Goal: Information Seeking & Learning: Understand process/instructions

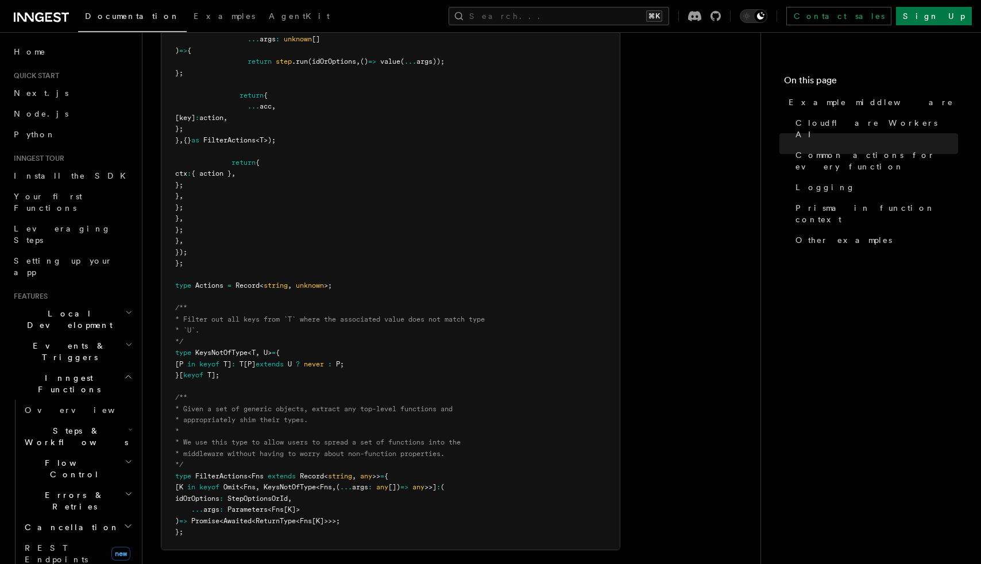
scroll to position [2176, 0]
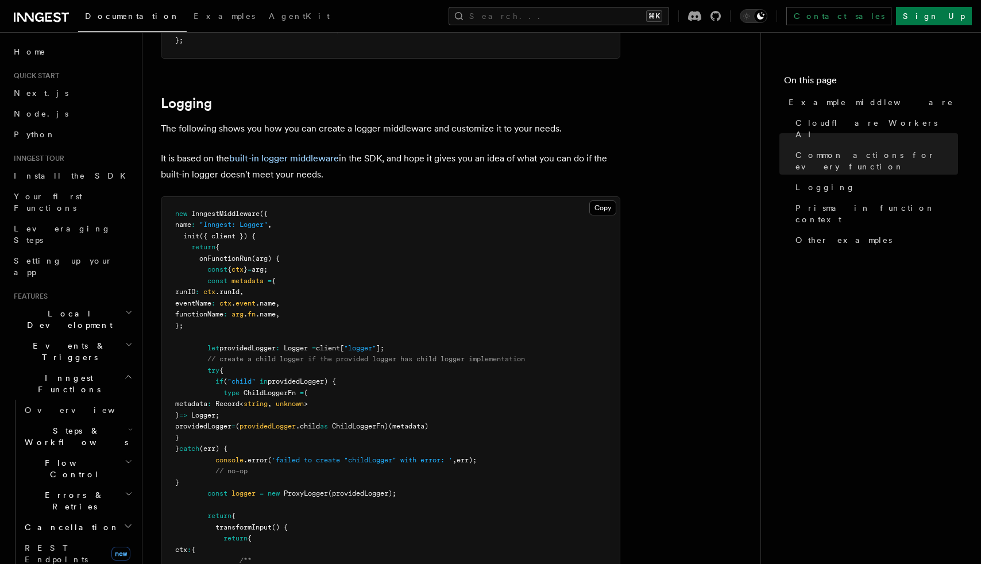
click at [252, 281] on span "metadata" at bounding box center [247, 281] width 32 height 8
copy span "metadata"
click at [302, 154] on link "built-in logger middleware" at bounding box center [284, 158] width 110 height 11
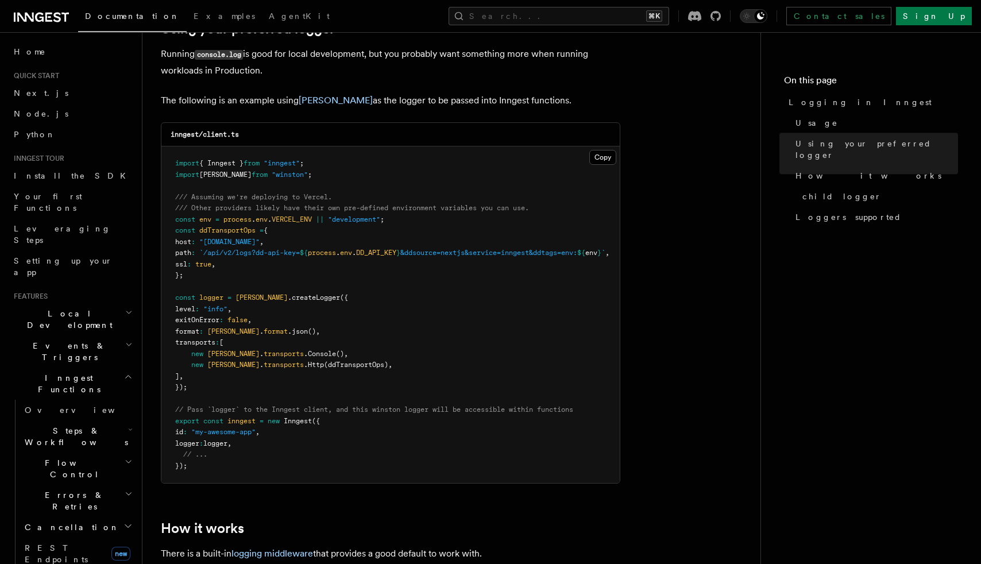
scroll to position [924, 0]
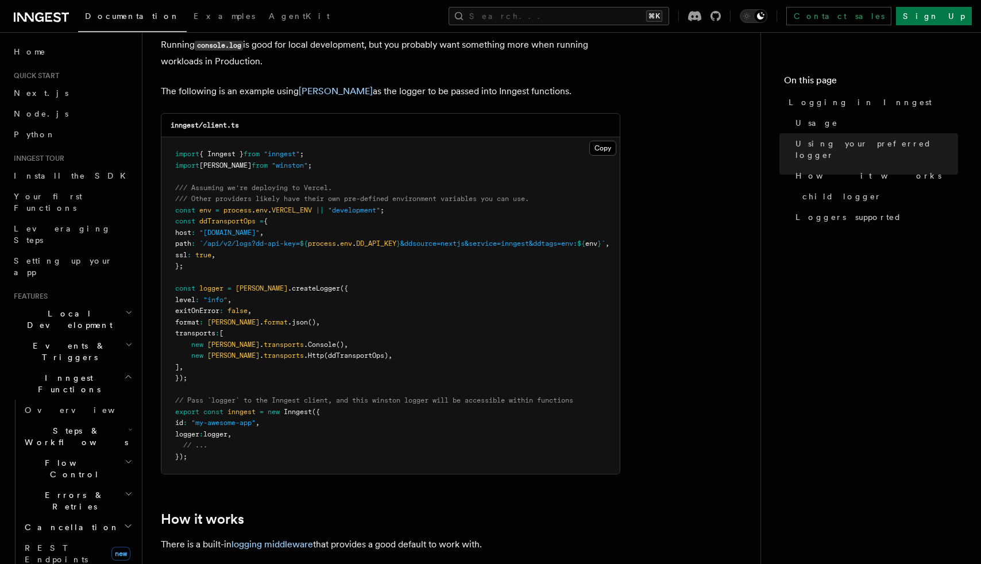
click at [250, 123] on div "inngest/client.ts" at bounding box center [390, 126] width 458 height 24
drag, startPoint x: 271, startPoint y: 415, endPoint x: 315, endPoint y: 415, distance: 44.8
click at [315, 415] on span "export const inngest = new Inngest ({" at bounding box center [247, 412] width 145 height 8
copy span "new Inngest"
click at [366, 441] on pre "import { Inngest } from "inngest" ; import winston from "winston" ; /// Assumin…" at bounding box center [390, 305] width 458 height 337
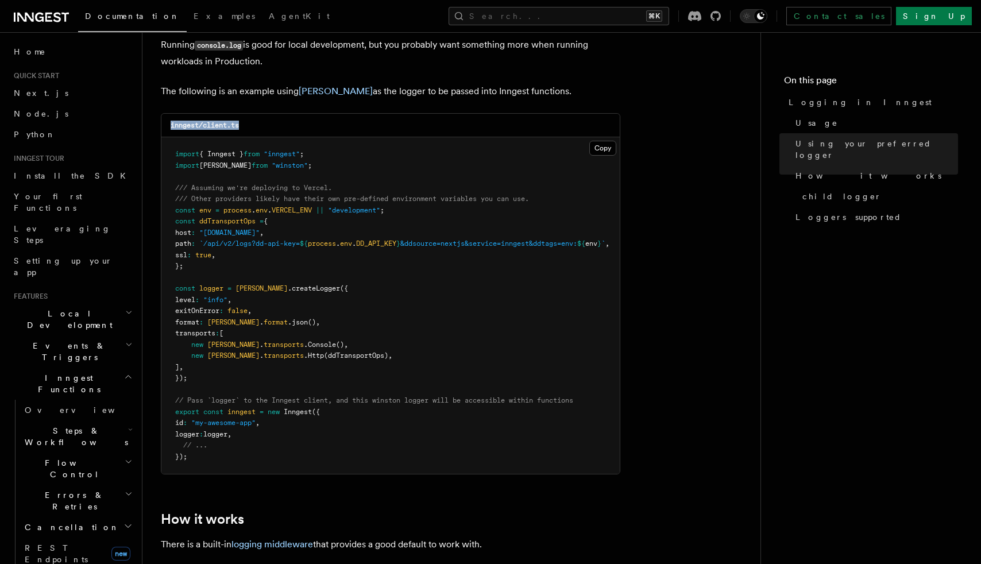
drag, startPoint x: 258, startPoint y: 125, endPoint x: 157, endPoint y: 125, distance: 101.1
click at [157, 125] on div "Features Inngest Functions Logging in Inngest Log handling can have some caveat…" at bounding box center [469, 140] width 655 height 2128
copy code "inngest/client.ts"
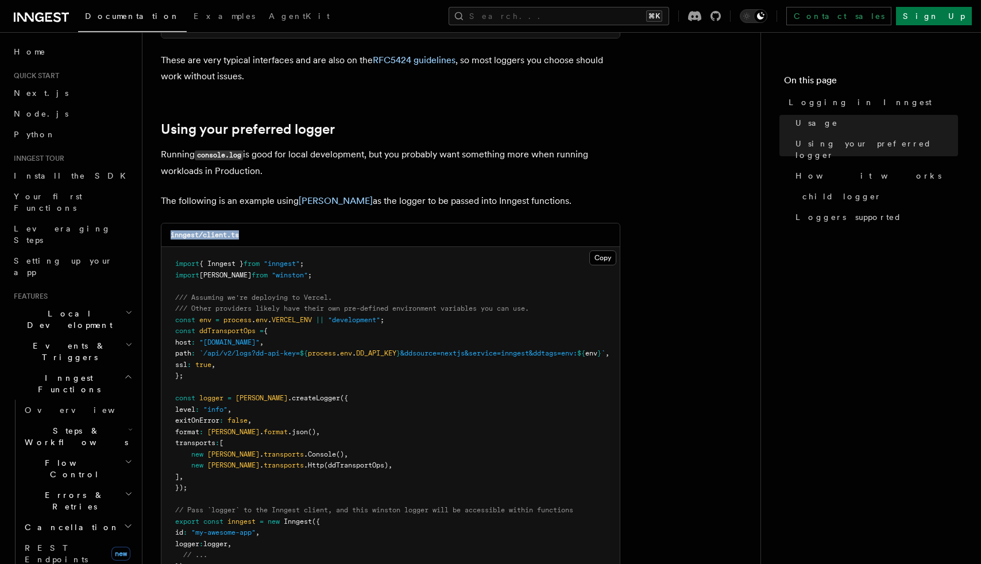
scroll to position [813, 0]
click at [295, 130] on link "Using your preferred logger" at bounding box center [248, 130] width 174 height 16
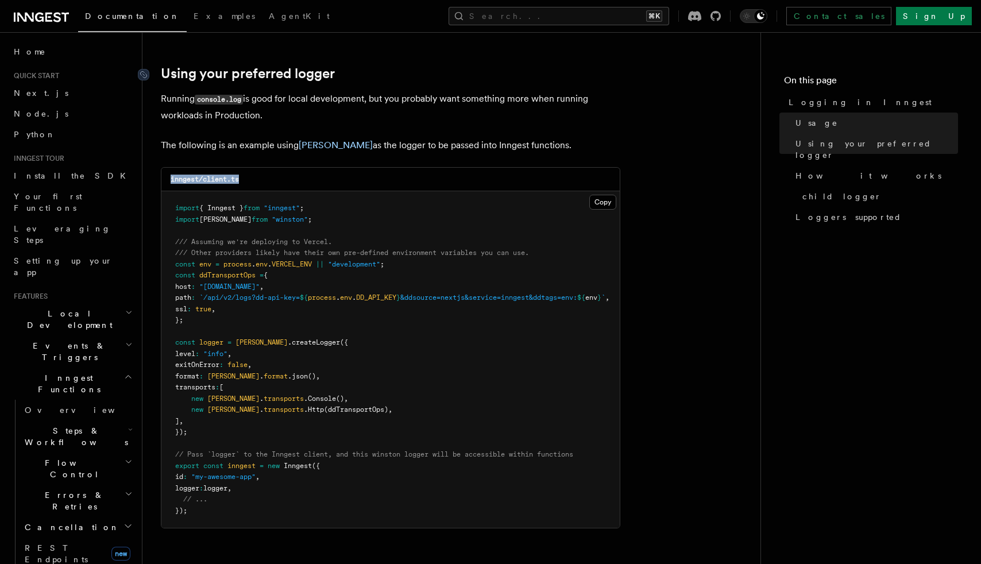
scroll to position [881, 0]
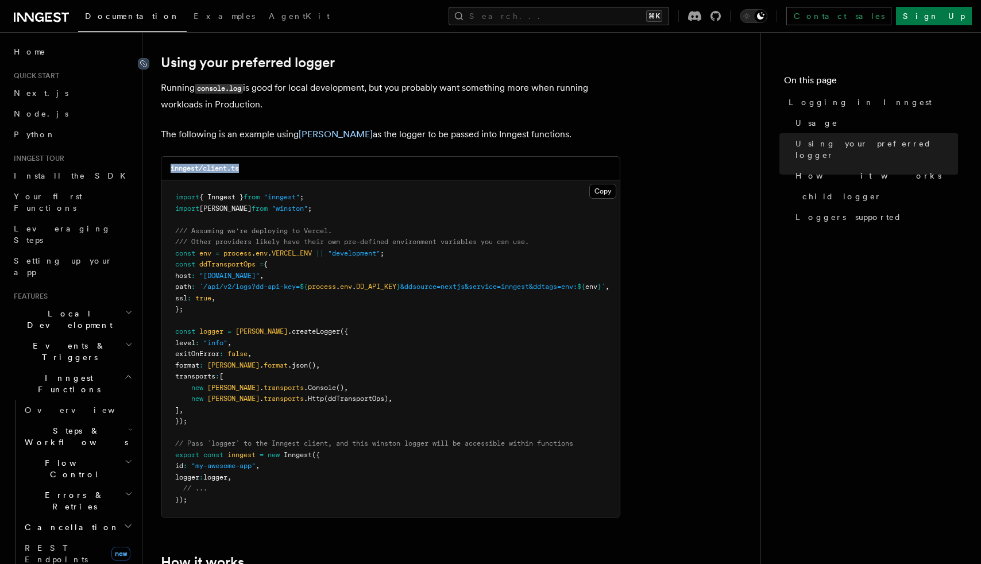
click at [142, 61] on icon at bounding box center [144, 64] width 6 height 6
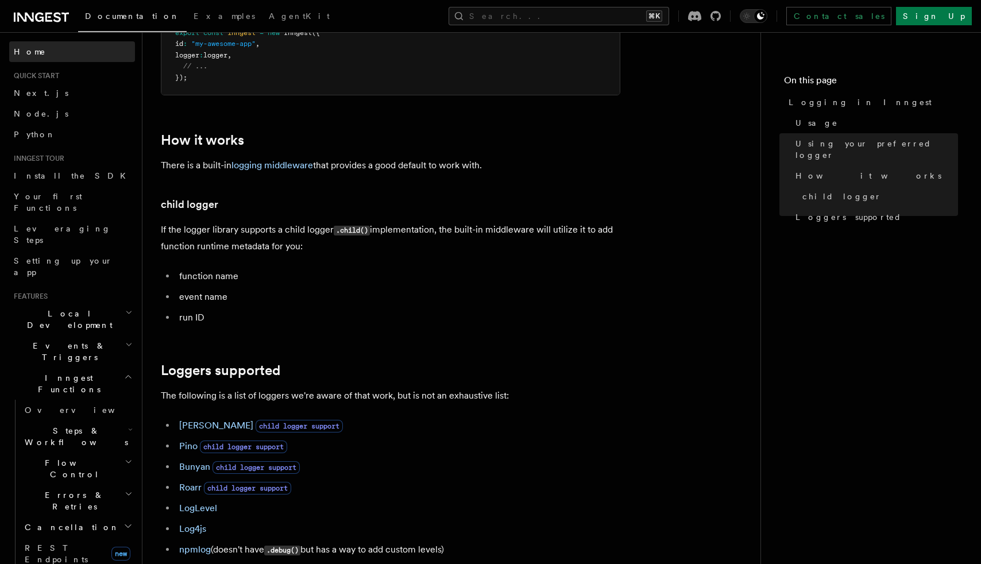
scroll to position [1302, 0]
click at [352, 233] on code ".child()" at bounding box center [352, 231] width 36 height 10
copy code "child"
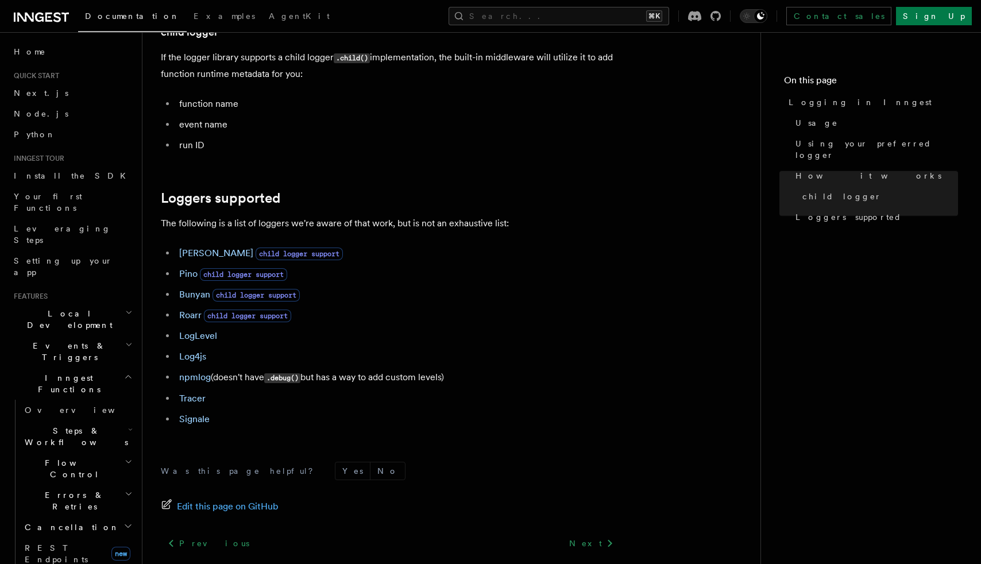
scroll to position [1478, 0]
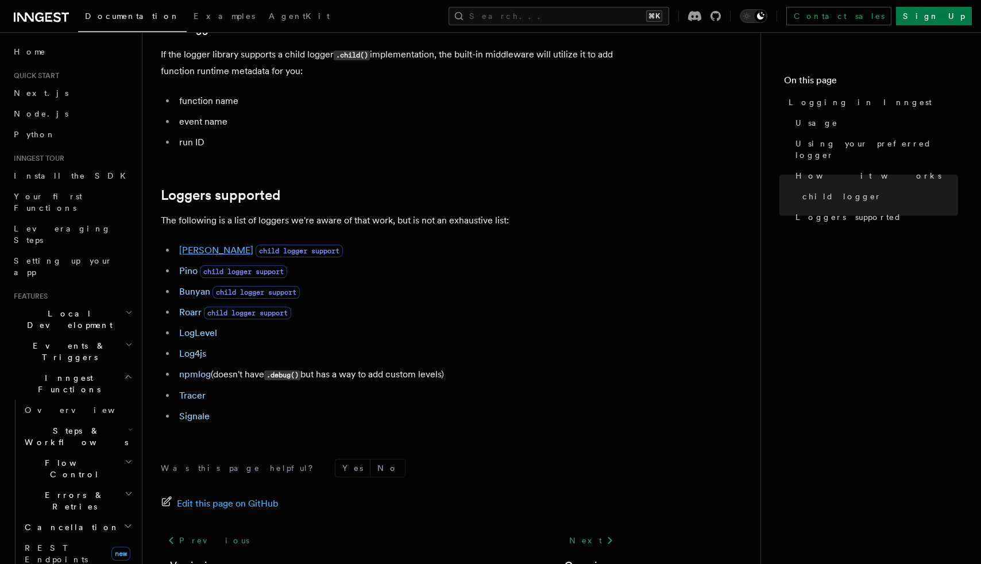
click at [195, 253] on link "[PERSON_NAME]" at bounding box center [216, 250] width 74 height 11
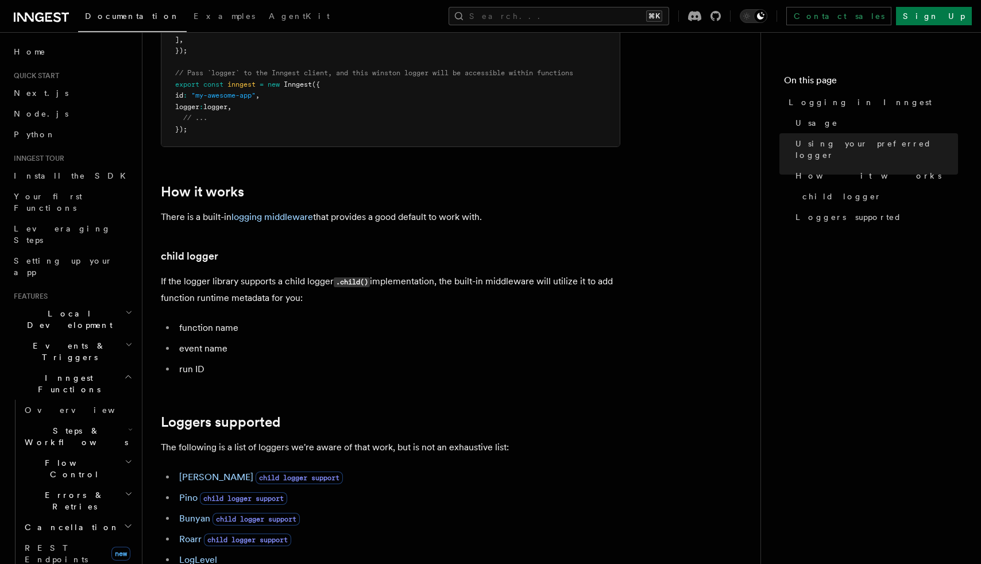
scroll to position [1566, 0]
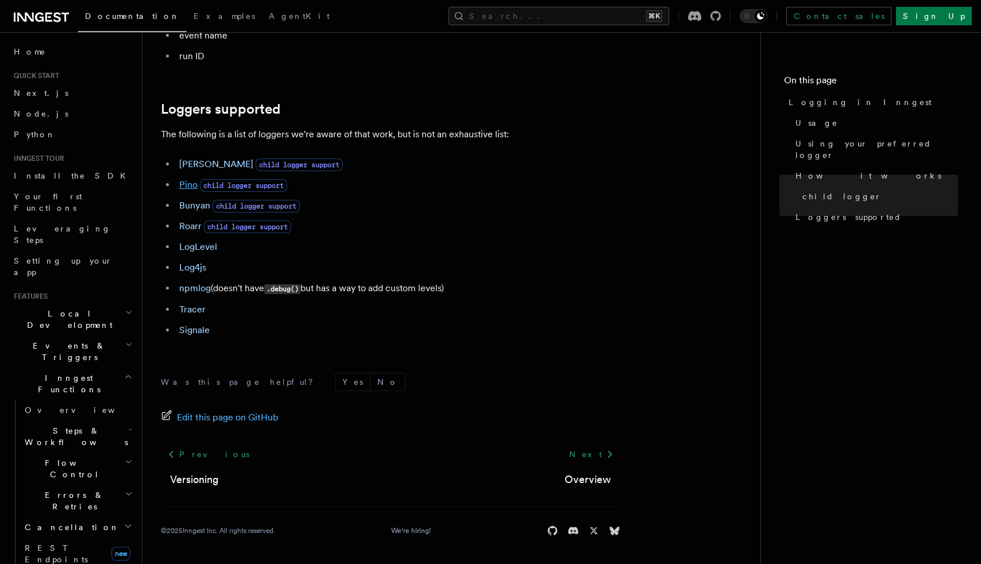
click at [185, 183] on link "Pino" at bounding box center [188, 184] width 18 height 11
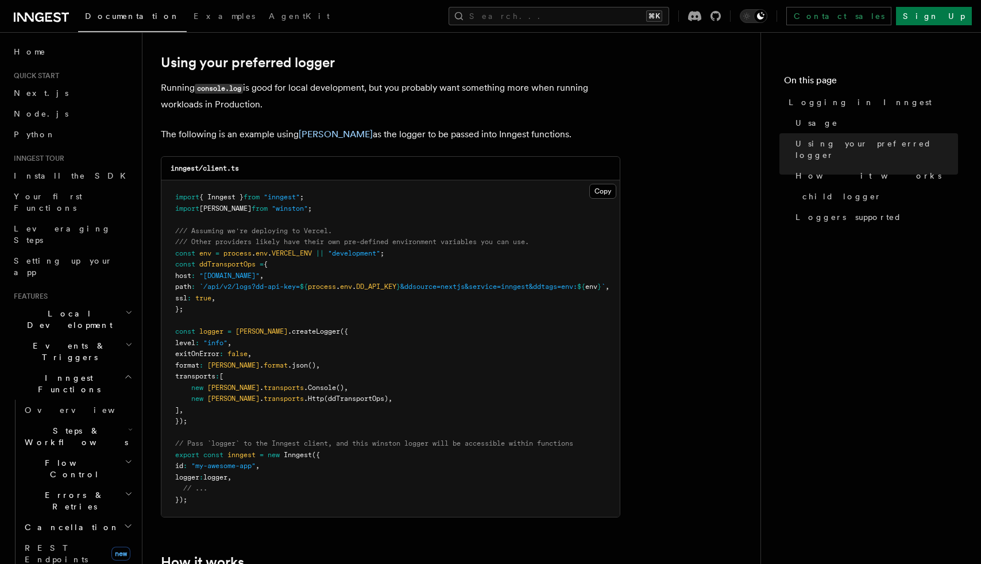
scroll to position [1226, 0]
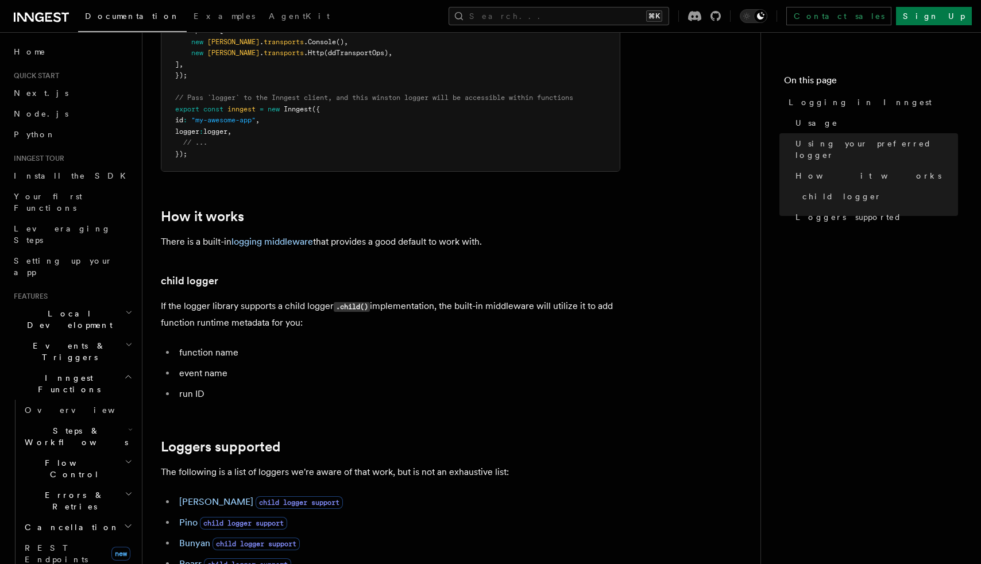
click at [380, 388] on li "run ID" at bounding box center [398, 394] width 445 height 16
click at [288, 235] on p "There is a built-in logging middleware that provides a good default to work wit…" at bounding box center [391, 242] width 460 height 16
click at [288, 241] on link "logging middleware" at bounding box center [272, 241] width 82 height 11
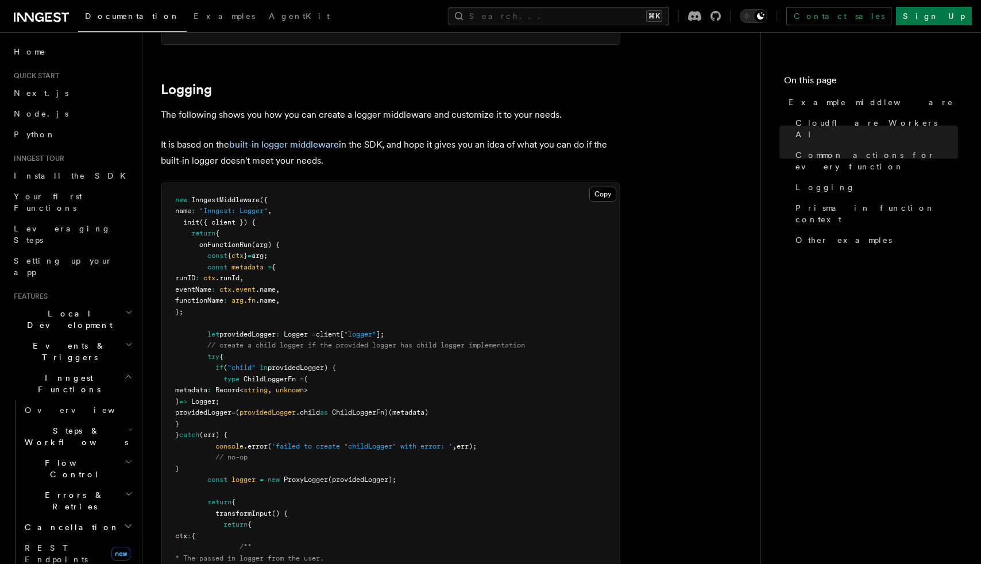
scroll to position [2217, 0]
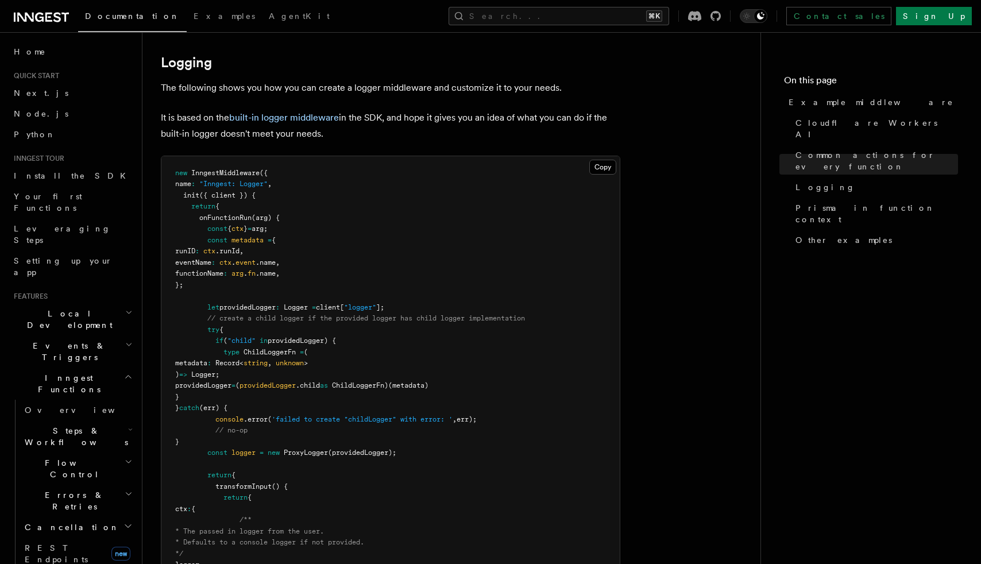
click at [302, 450] on span "ProxyLogger" at bounding box center [306, 453] width 44 height 8
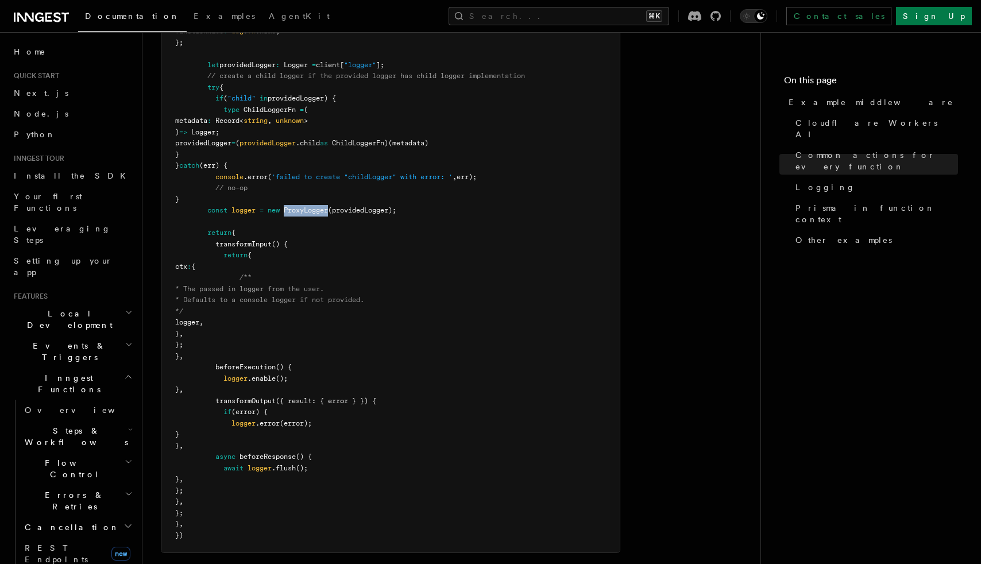
scroll to position [2461, 0]
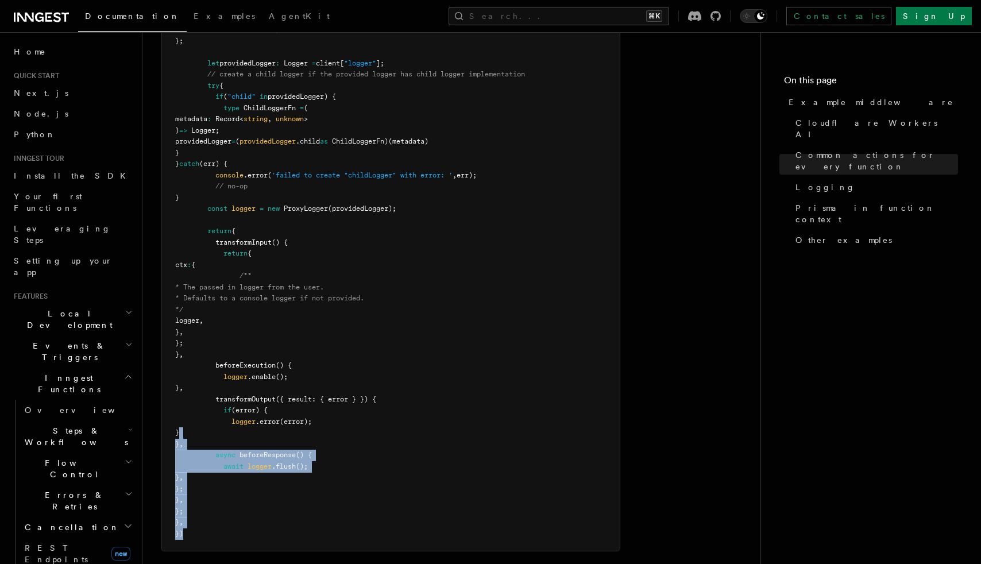
drag, startPoint x: 189, startPoint y: 537, endPoint x: 185, endPoint y: 430, distance: 106.9
click at [185, 430] on pre "new InngestMiddleware ({ name : "Inngest: Logger" , init ({ client }) { return …" at bounding box center [390, 231] width 458 height 639
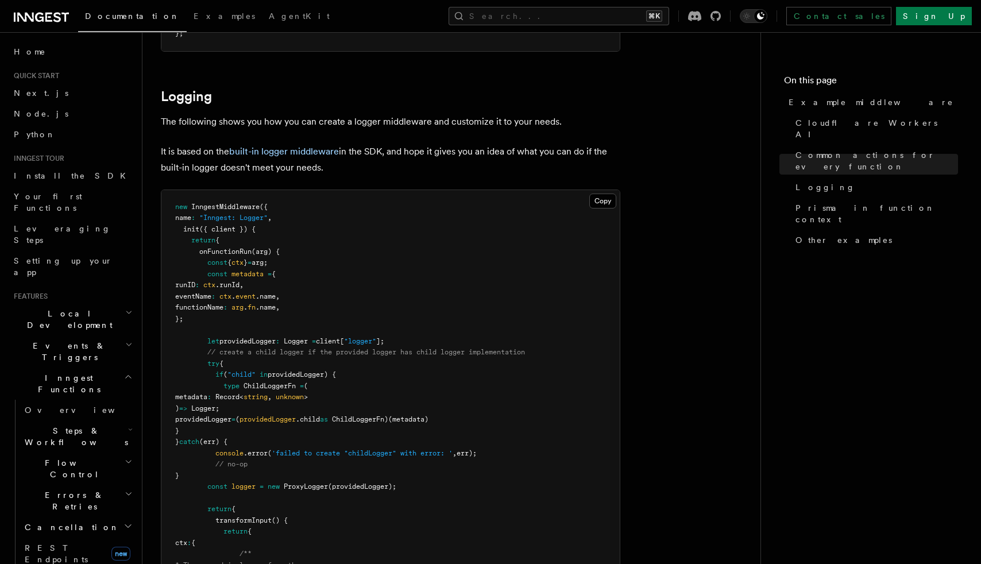
scroll to position [2113, 0]
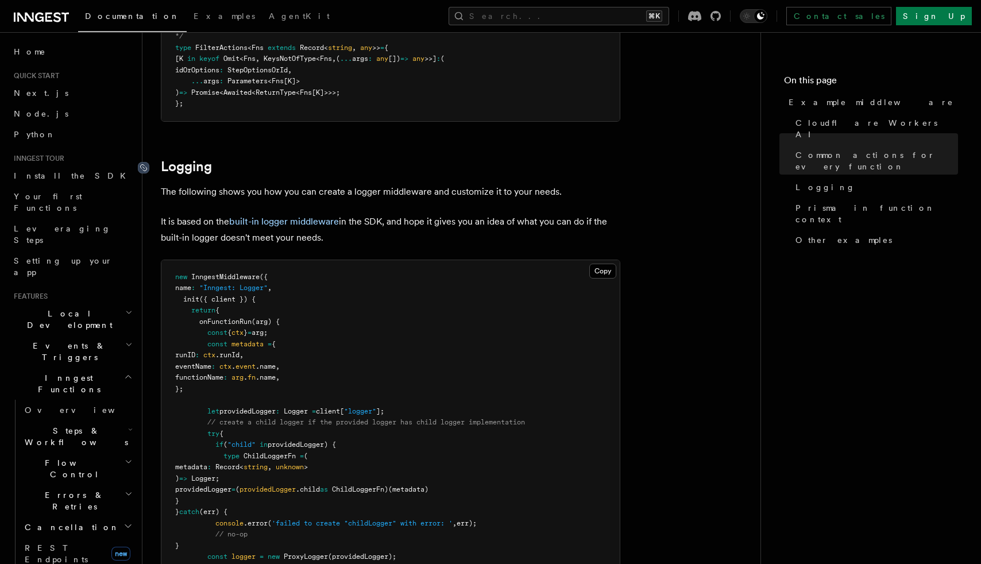
click at [145, 169] on icon at bounding box center [143, 167] width 11 height 11
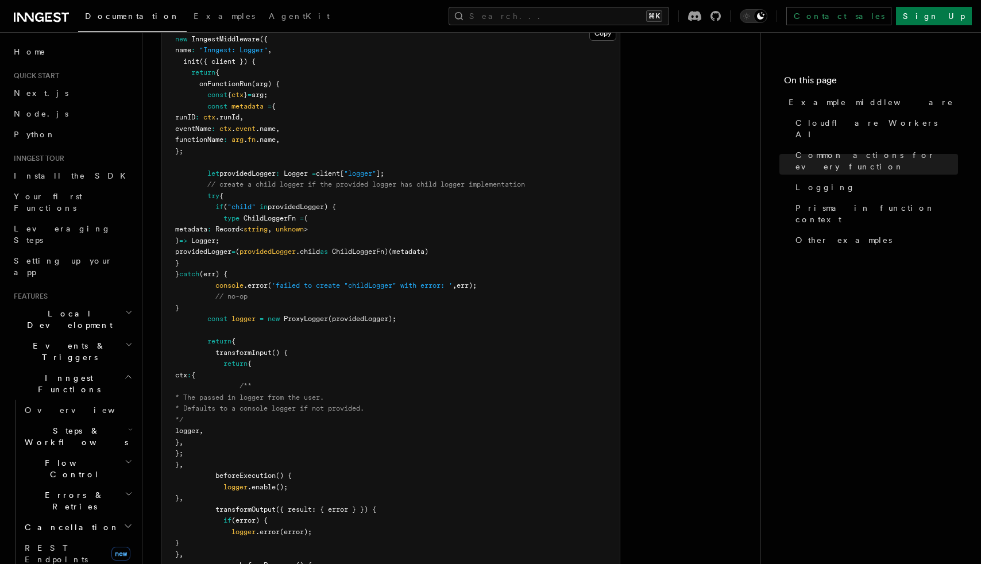
scroll to position [2343, 0]
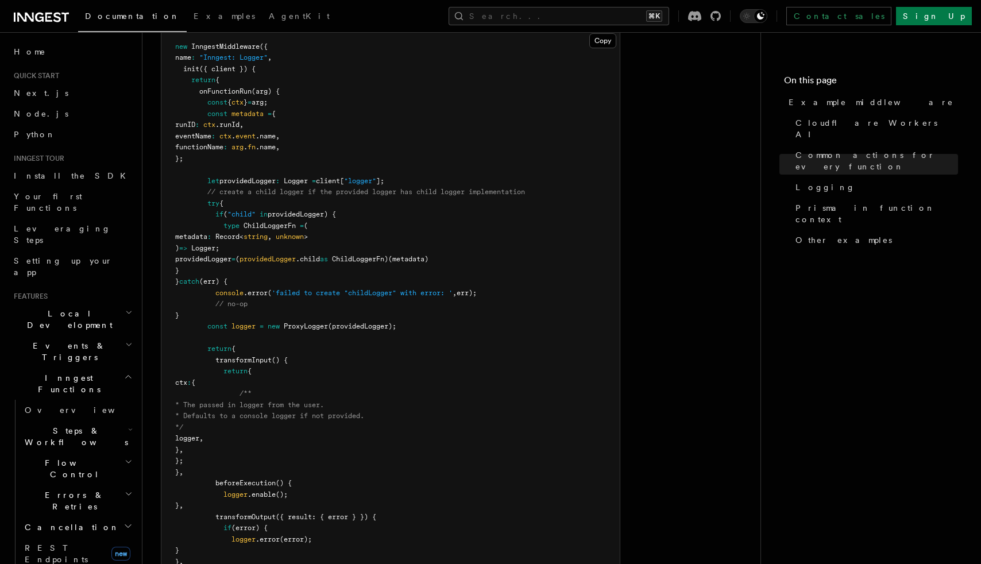
drag, startPoint x: 251, startPoint y: 157, endPoint x: 208, endPoint y: 115, distance: 59.7
click at [208, 115] on pre "new InngestMiddleware ({ name : "Inngest: Logger" , init ({ client }) { return …" at bounding box center [390, 349] width 458 height 639
copy code "const metadata = { runID : ctx .runId , eventName : ctx . event .name , functio…"
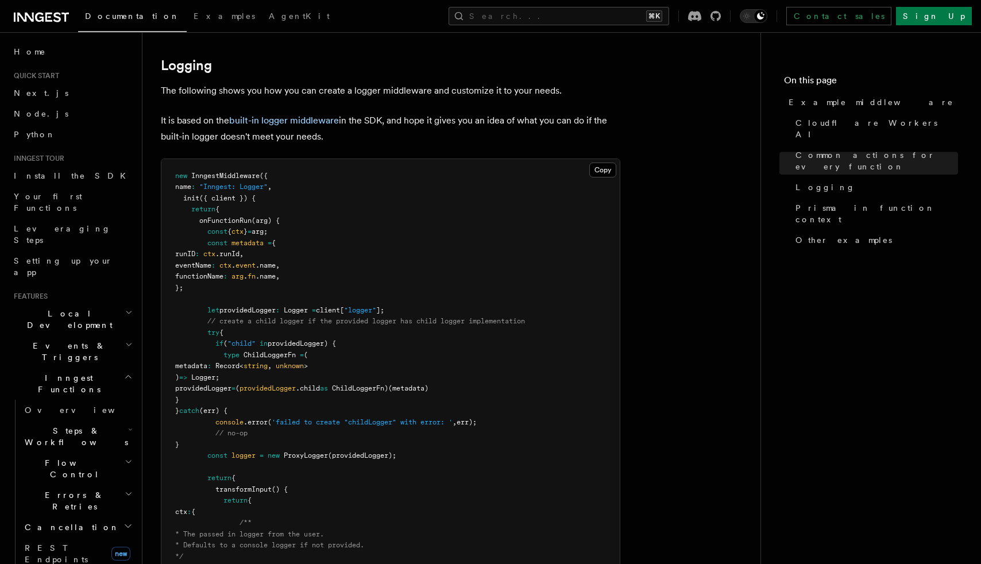
scroll to position [2205, 0]
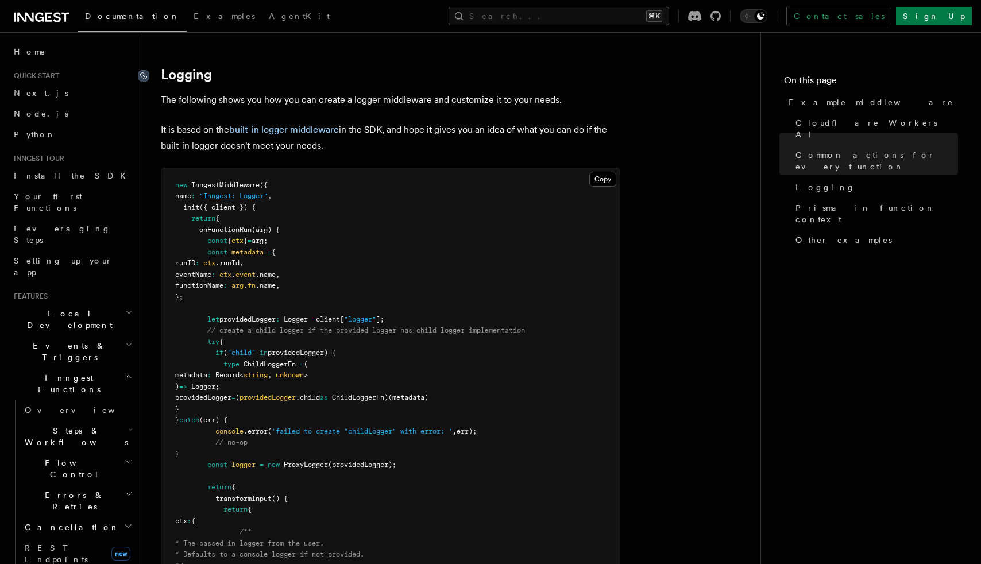
click at [145, 76] on icon at bounding box center [144, 75] width 6 height 6
